Goal: Information Seeking & Learning: Learn about a topic

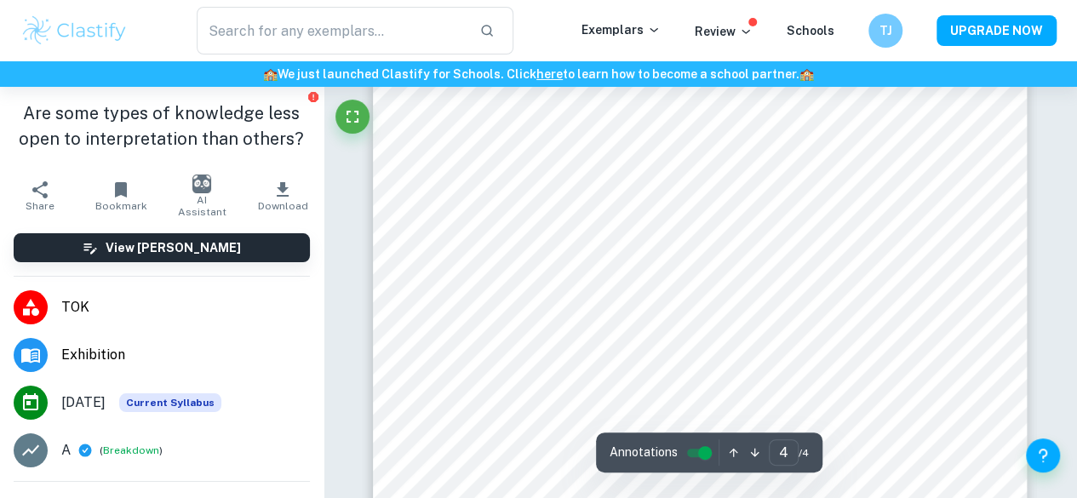
scroll to position [3083, 0]
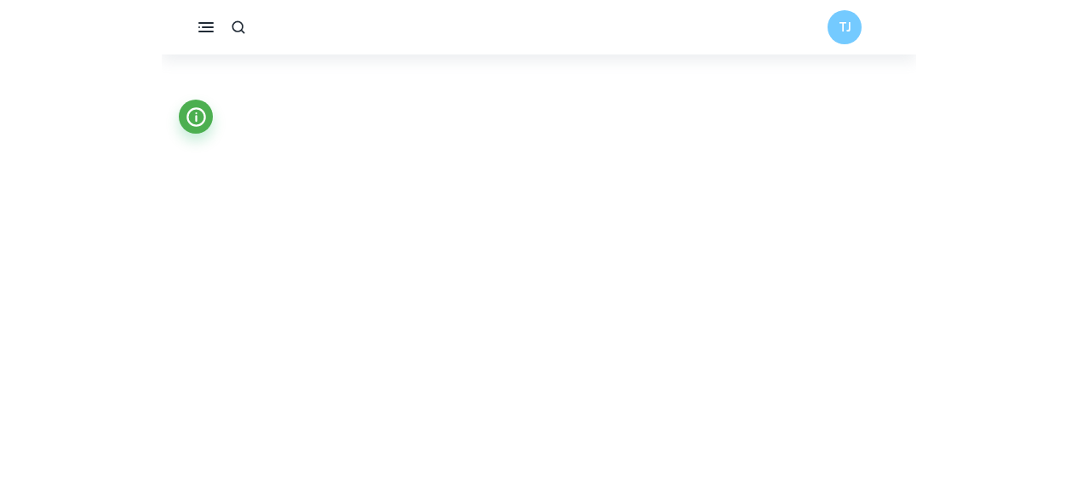
scroll to position [87, 0]
